Goal: Navigation & Orientation: Find specific page/section

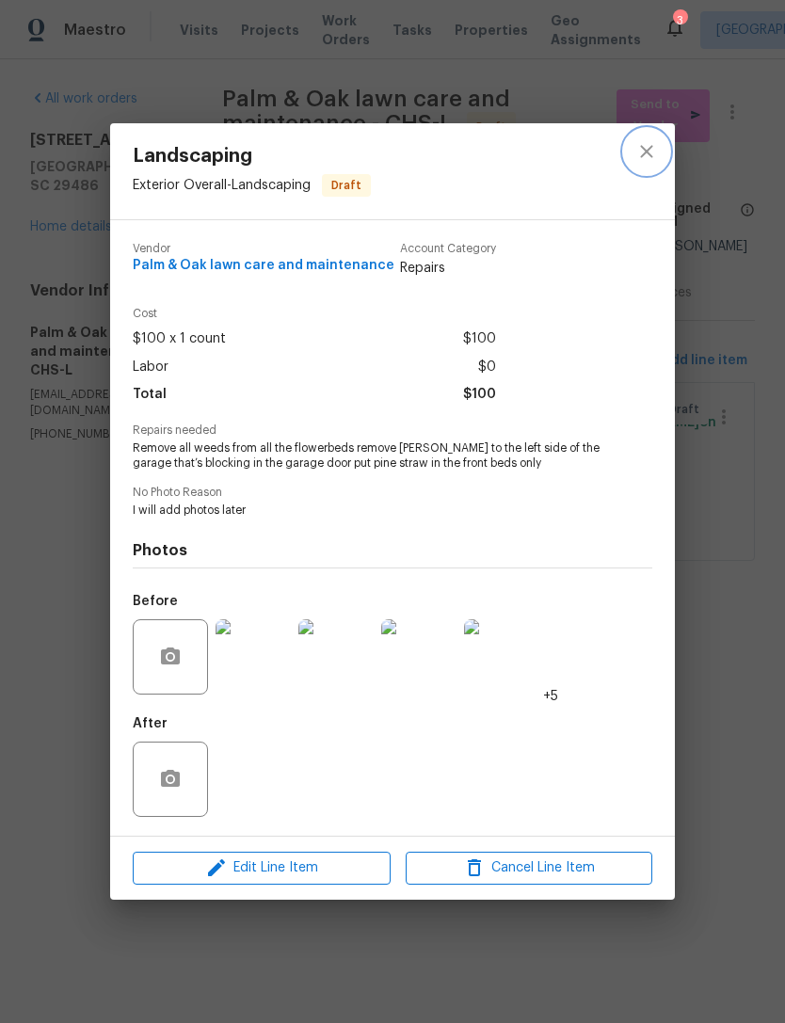
click at [645, 149] on icon "close" at bounding box center [646, 152] width 12 height 12
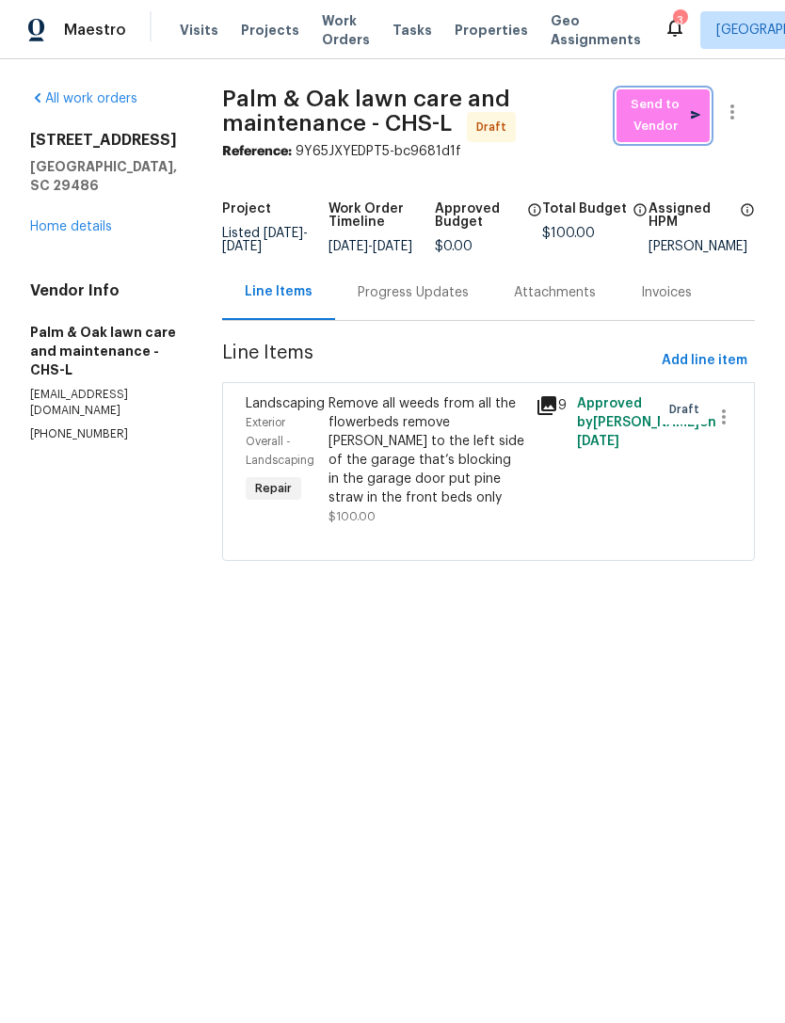
click at [661, 116] on span "Send to Vendor" at bounding box center [663, 115] width 74 height 43
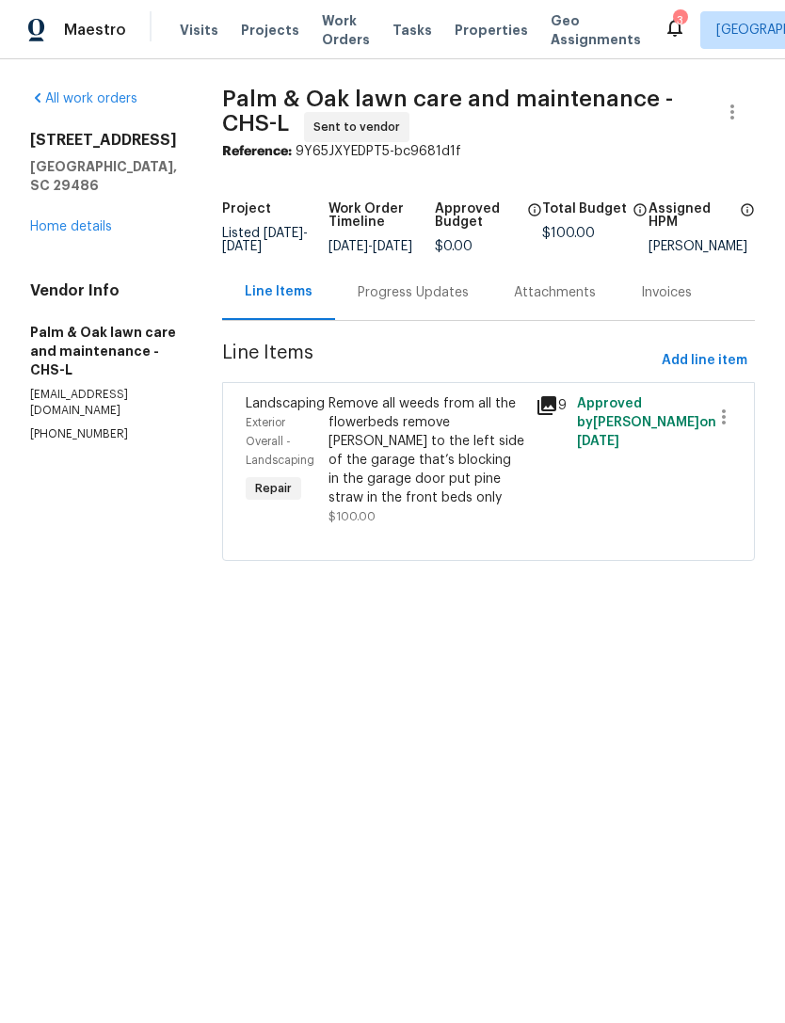
click at [472, 39] on span "Properties" at bounding box center [491, 30] width 73 height 19
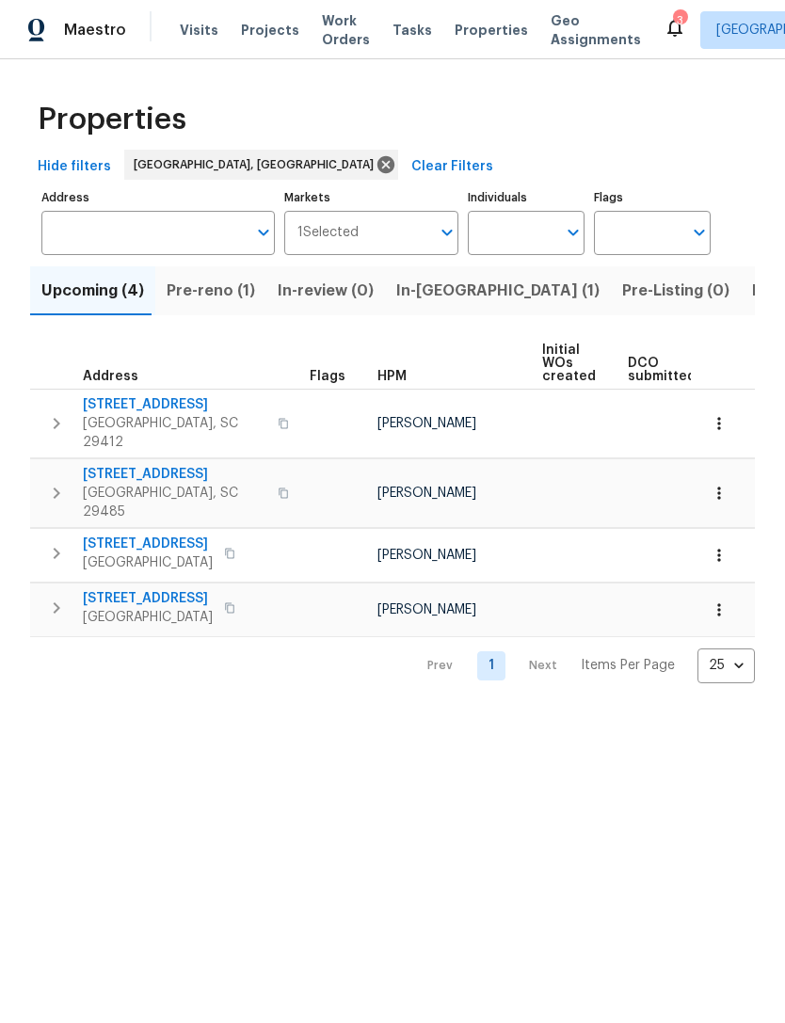
click at [198, 25] on span "Visits" at bounding box center [199, 30] width 39 height 19
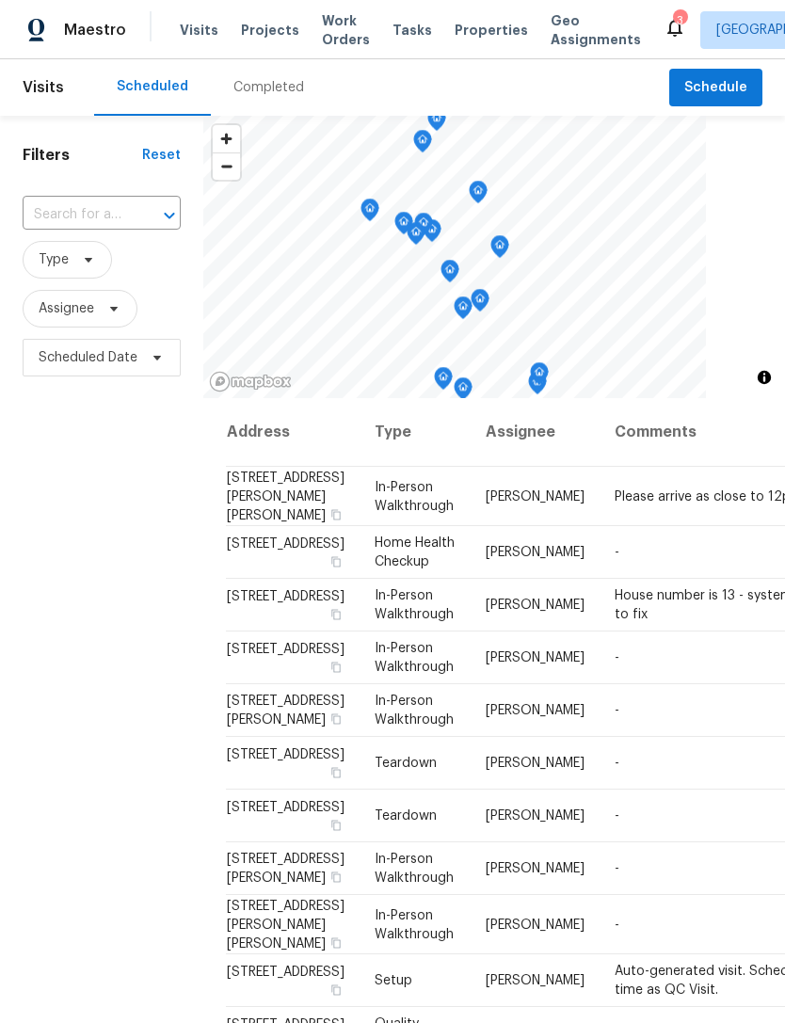
click at [664, 18] on icon at bounding box center [675, 27] width 23 height 23
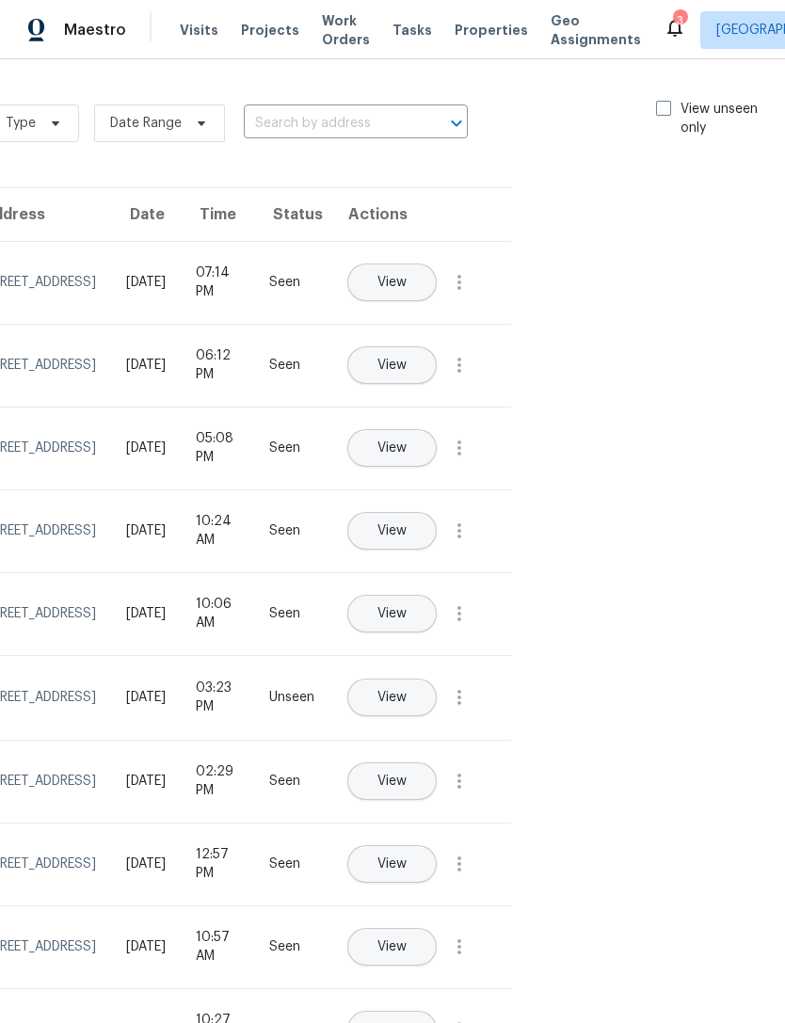
scroll to position [0, 212]
click at [661, 116] on label "View unseen only" at bounding box center [723, 119] width 131 height 38
click at [661, 112] on input "View unseen only" at bounding box center [664, 106] width 12 height 12
checkbox input "true"
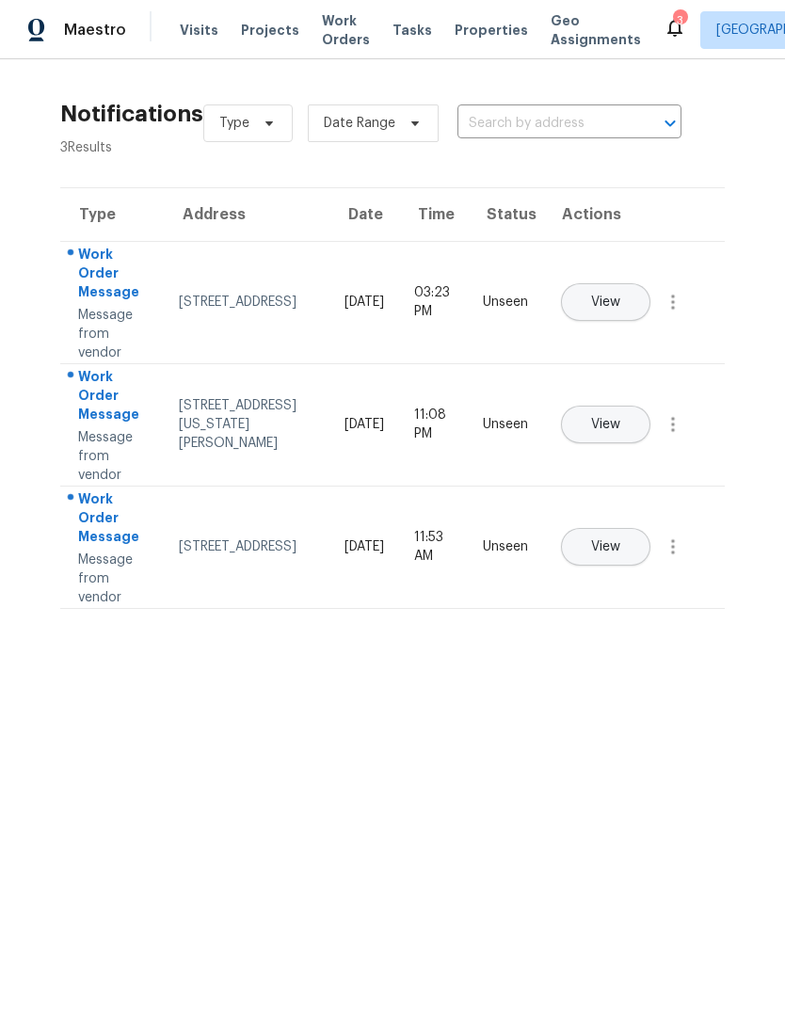
scroll to position [0, 0]
